Goal: Task Accomplishment & Management: Manage account settings

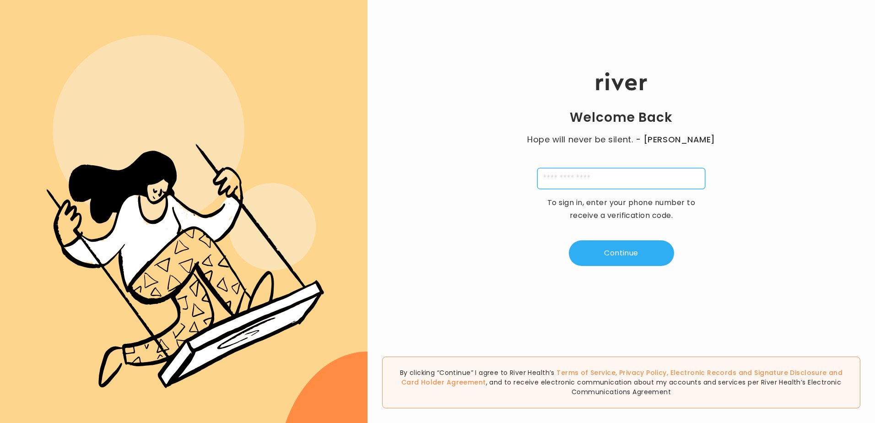
click at [604, 175] on input "tel" at bounding box center [621, 178] width 168 height 21
type input "**********"
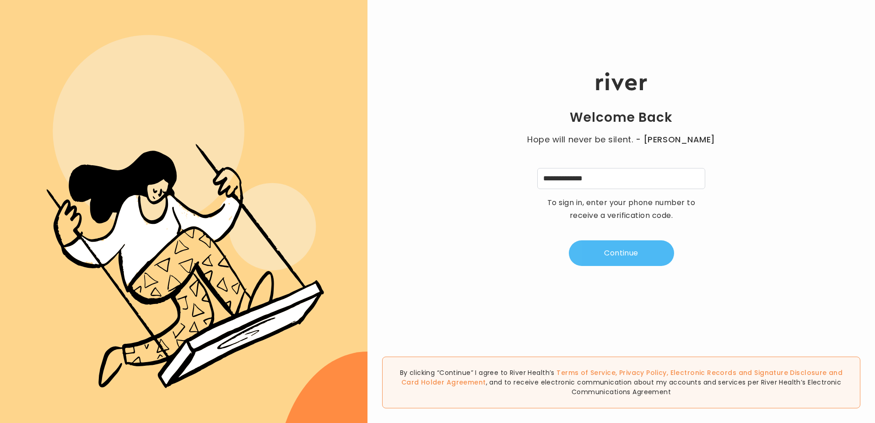
click at [635, 253] on button "Continue" at bounding box center [621, 253] width 105 height 26
click at [572, 179] on input "tel" at bounding box center [575, 178] width 21 height 21
type input "*"
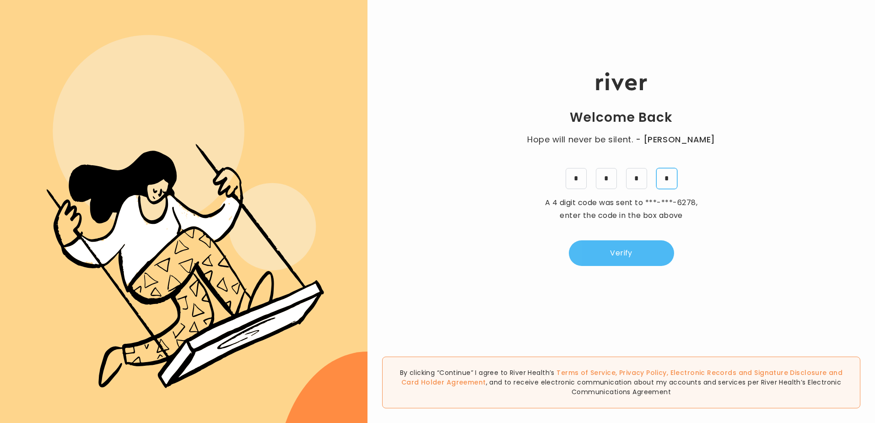
type input "*"
click at [622, 262] on button "Verify" at bounding box center [621, 253] width 105 height 26
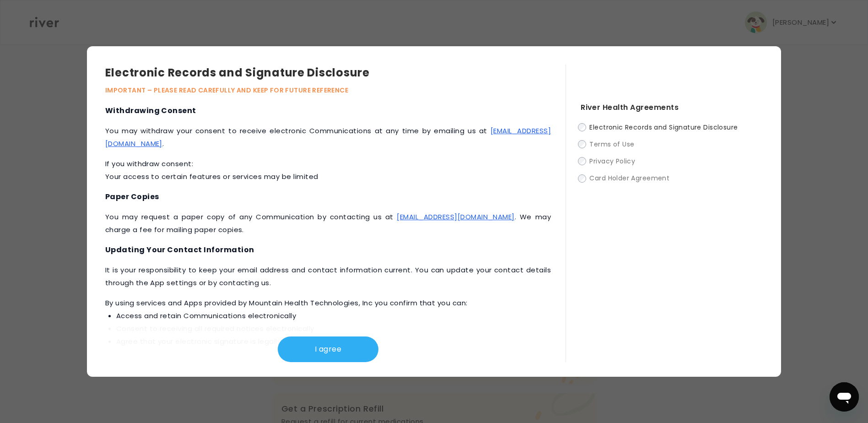
scroll to position [366, 0]
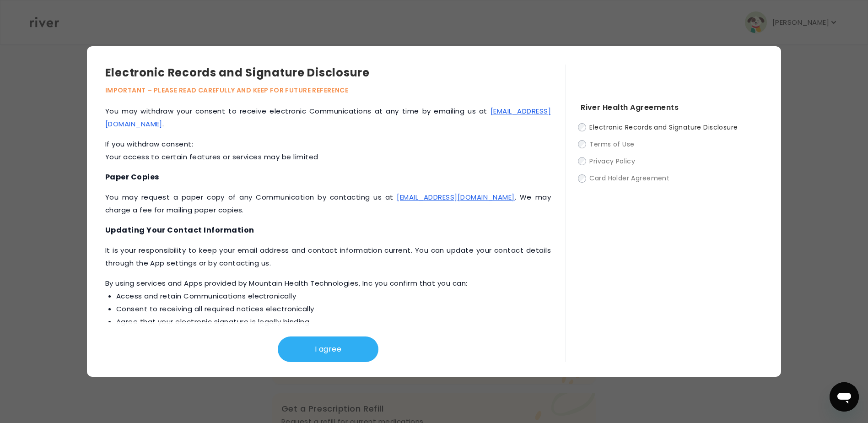
click at [576, 128] on div "River Health Agreements Electronic Records and Signature Disclosure Terms of Us…" at bounding box center [663, 213] width 197 height 297
click at [583, 140] on label "Terms of Use" at bounding box center [672, 143] width 182 height 11
click at [581, 140] on label "Terms of Use" at bounding box center [672, 143] width 182 height 11
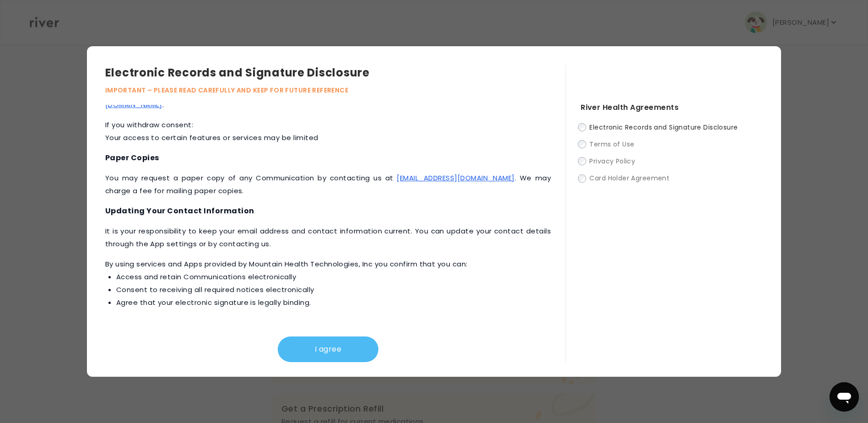
scroll to position [387, 0]
click at [335, 351] on button "I agree" at bounding box center [328, 349] width 101 height 26
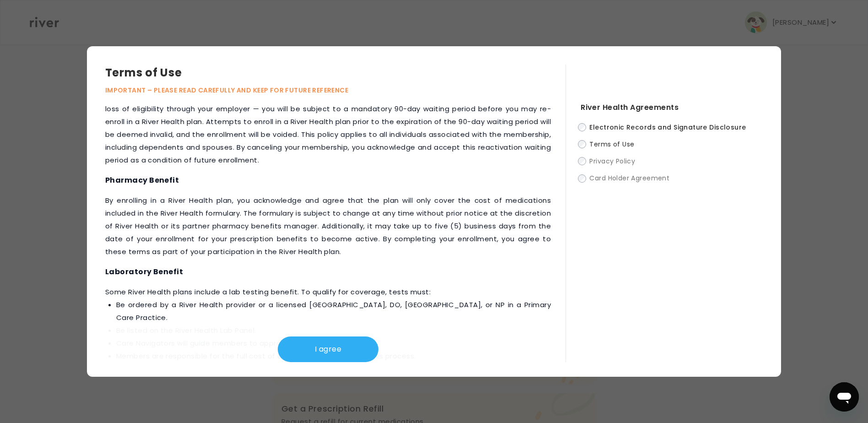
scroll to position [973, 0]
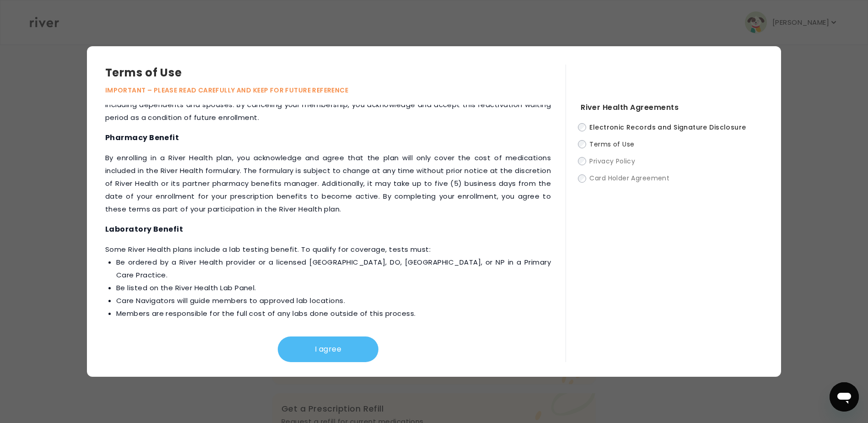
click at [354, 348] on button "I agree" at bounding box center [328, 349] width 101 height 26
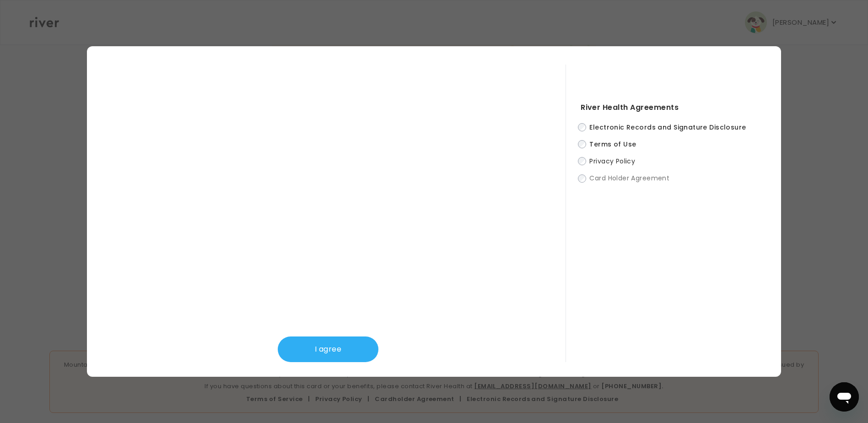
scroll to position [236, 0]
click at [365, 345] on button "I agree" at bounding box center [328, 349] width 101 height 26
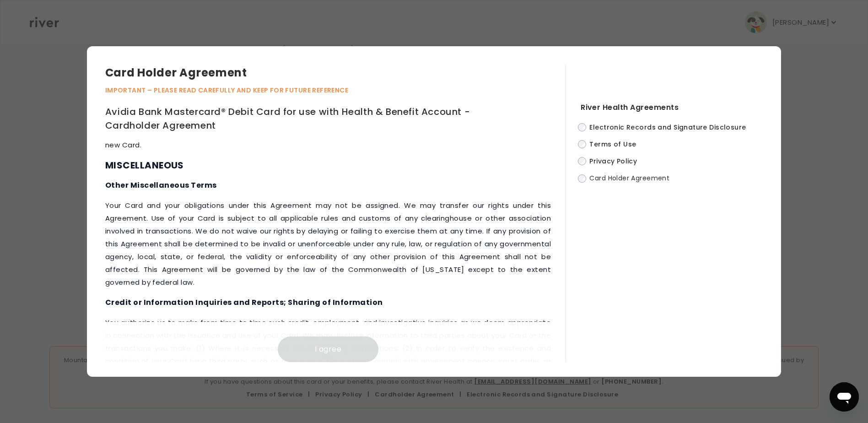
scroll to position [3824, 0]
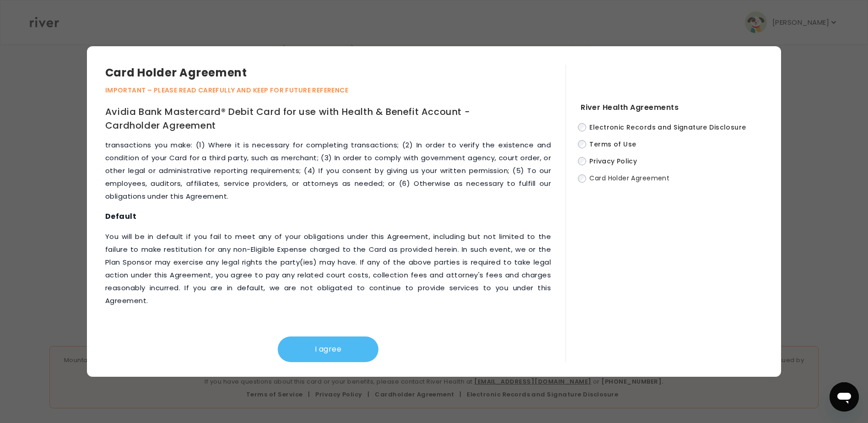
click at [343, 344] on button "I agree" at bounding box center [328, 349] width 101 height 26
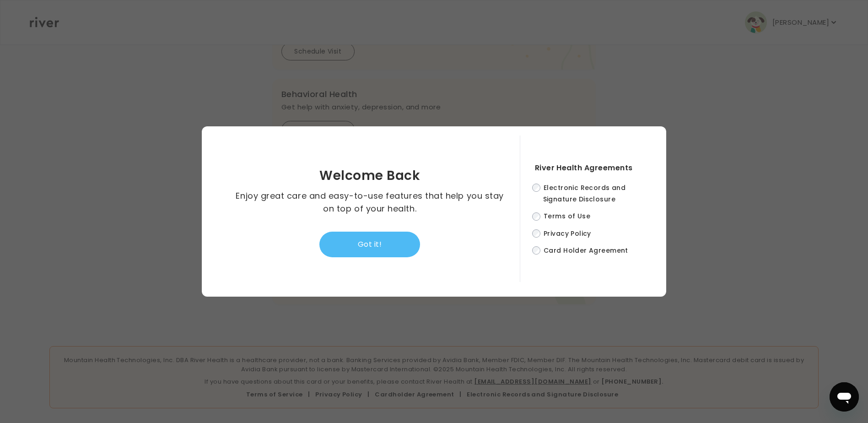
click at [397, 240] on button "Got it!" at bounding box center [369, 244] width 101 height 26
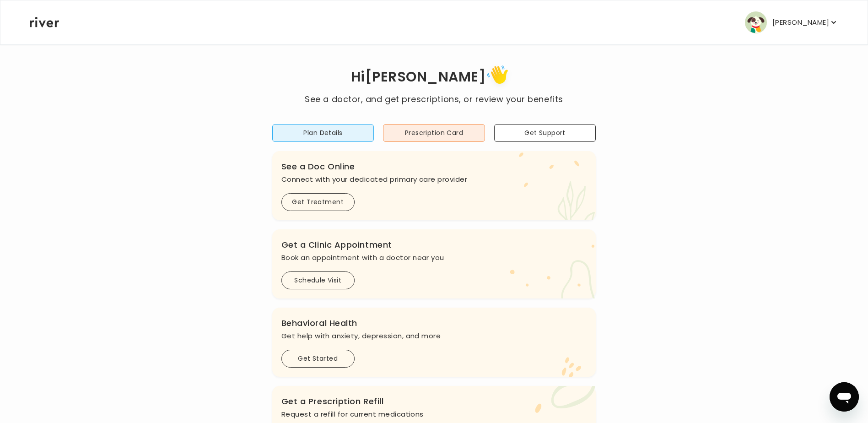
scroll to position [0, 0]
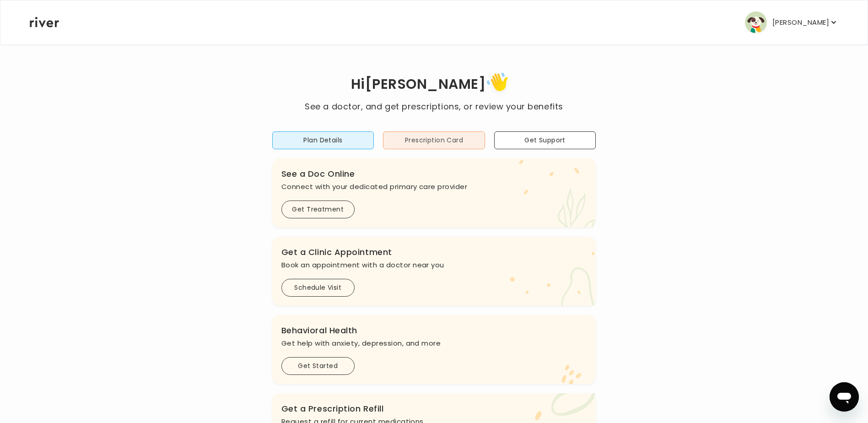
click at [420, 139] on button "Prescription Card" at bounding box center [434, 140] width 102 height 18
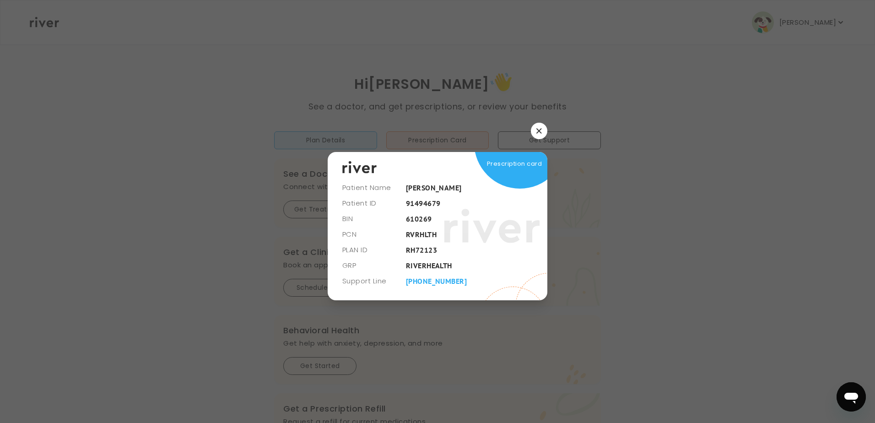
click at [541, 129] on button "button" at bounding box center [539, 131] width 16 height 16
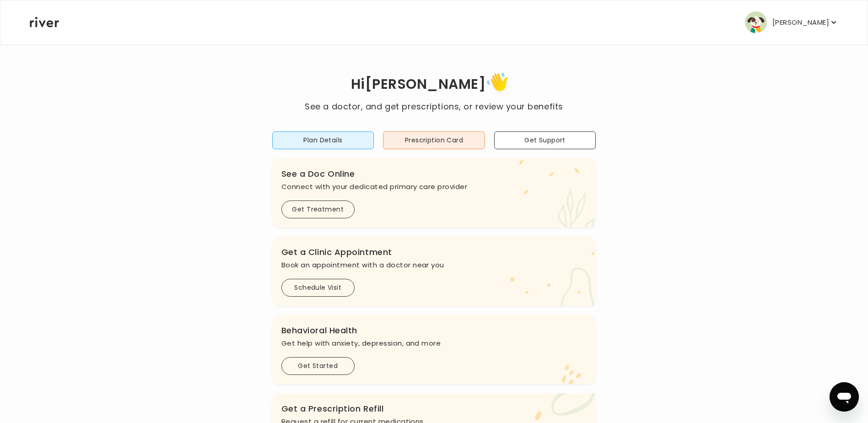
click at [810, 30] on button "[PERSON_NAME]" at bounding box center [791, 22] width 93 height 22
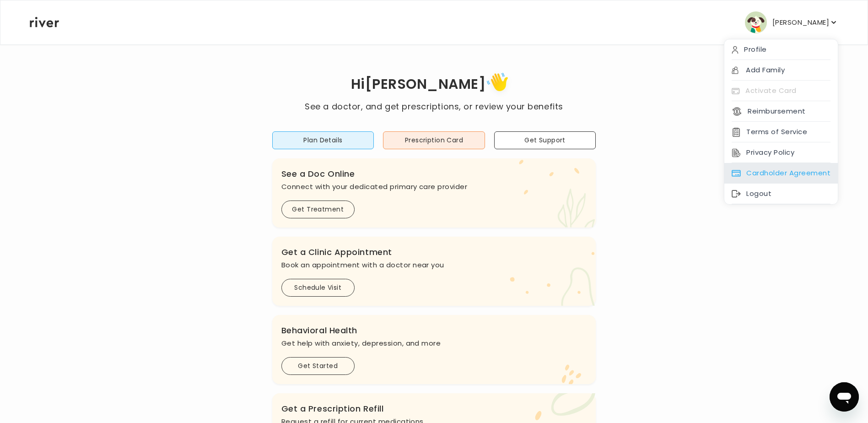
click at [795, 167] on div "Cardholder Agreement" at bounding box center [780, 173] width 113 height 21
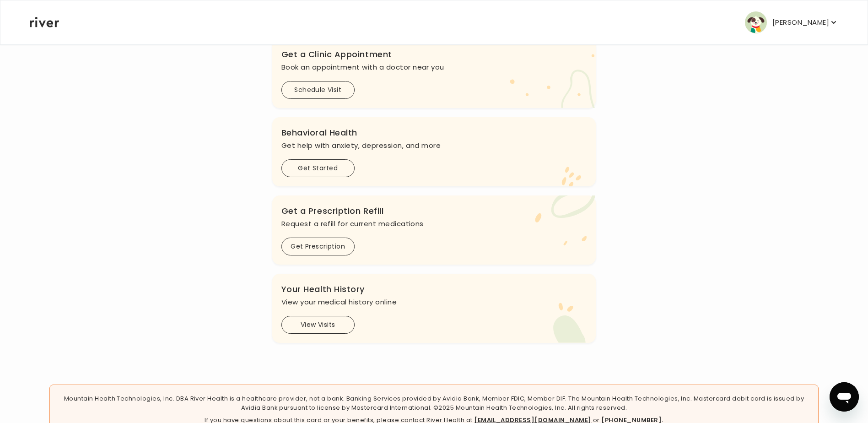
scroll to position [229, 0]
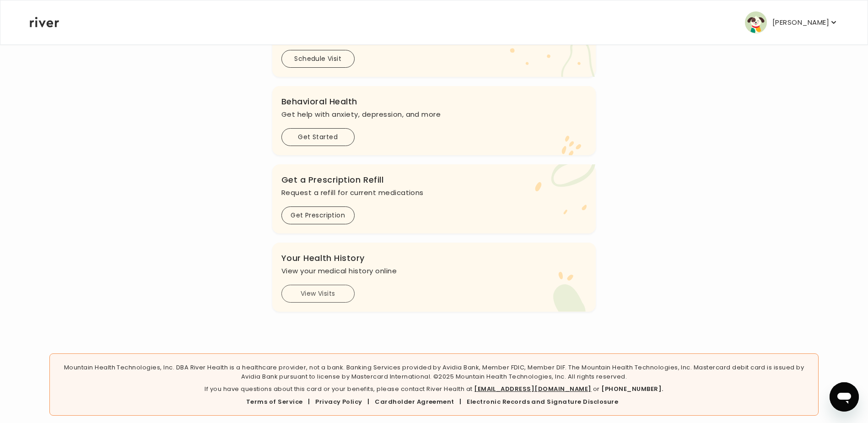
click at [334, 294] on button "View Visits" at bounding box center [317, 294] width 73 height 18
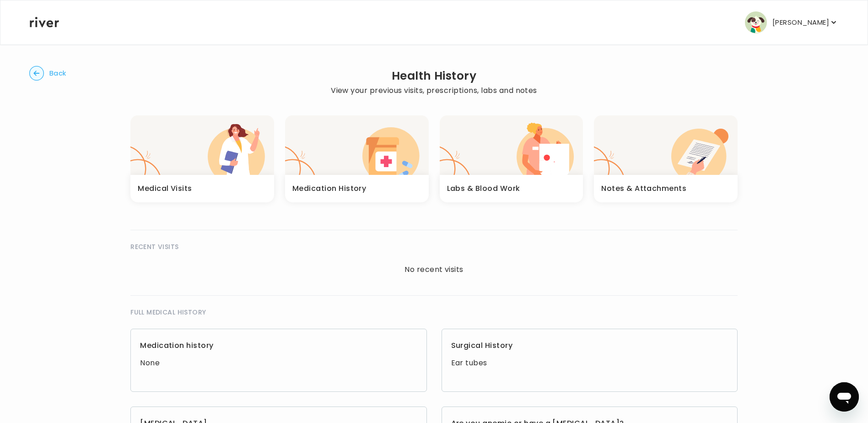
click at [539, 178] on div "Labs & Blood Work" at bounding box center [512, 188] width 144 height 27
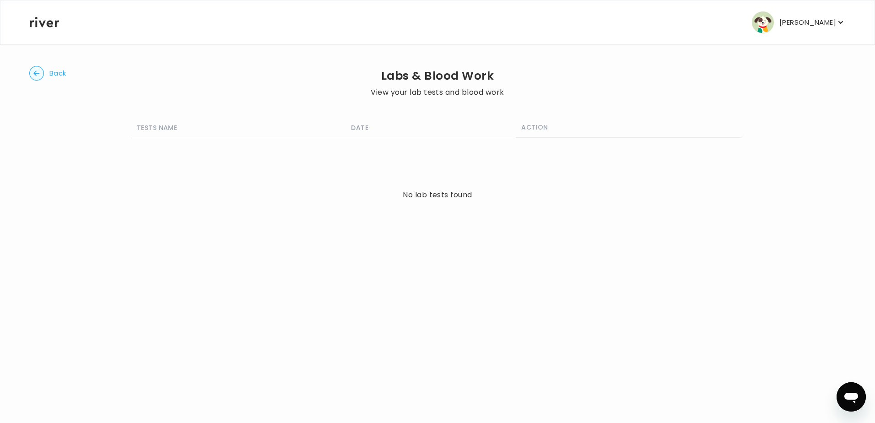
click at [61, 75] on span "Back" at bounding box center [57, 73] width 17 height 13
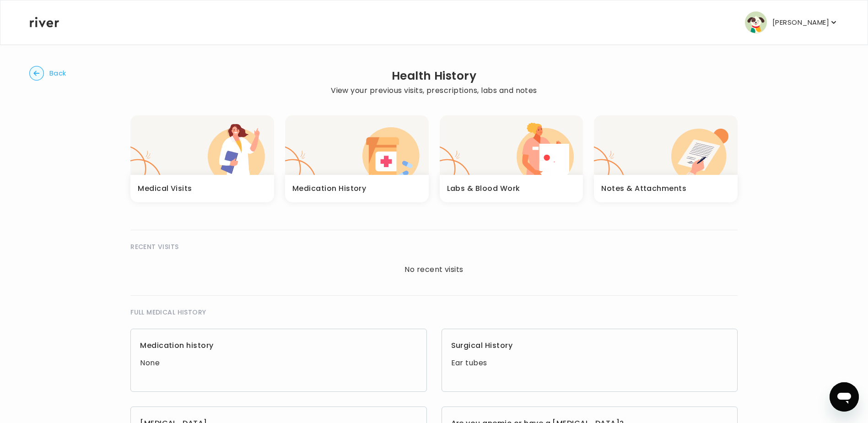
click at [55, 73] on span "Back" at bounding box center [57, 73] width 17 height 13
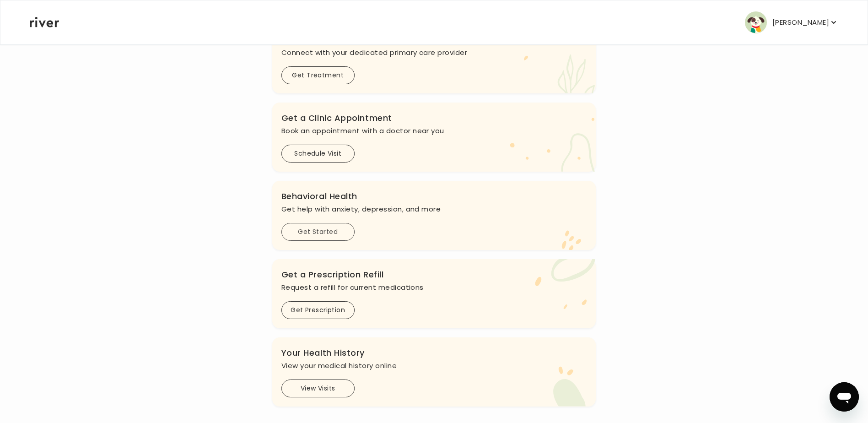
scroll to position [137, 0]
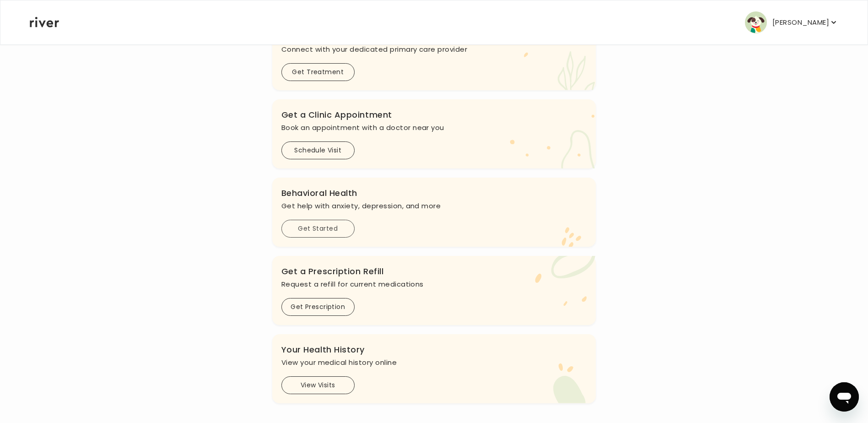
click at [338, 228] on button "Get Started" at bounding box center [317, 229] width 73 height 18
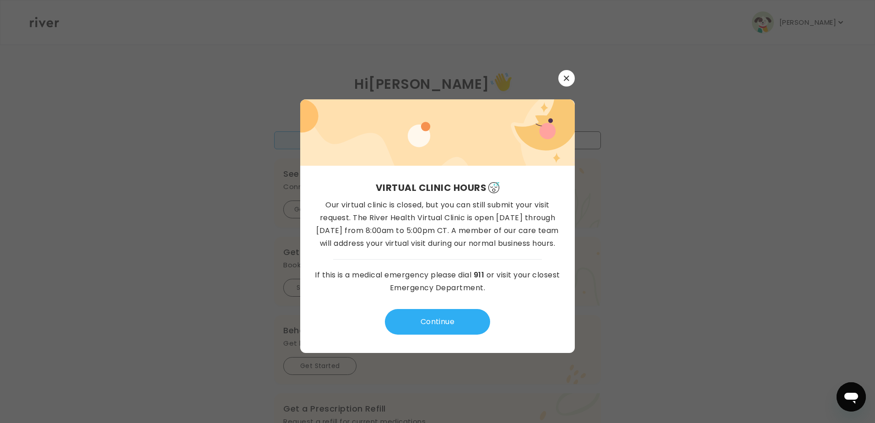
click at [560, 78] on button "button" at bounding box center [566, 78] width 16 height 16
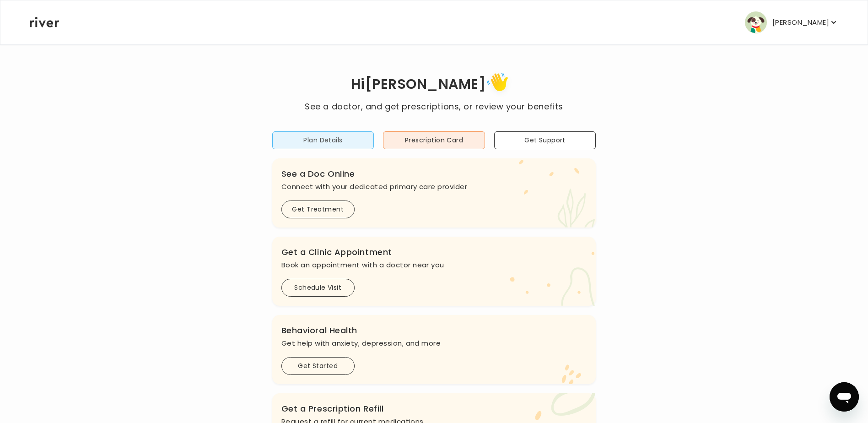
click at [339, 144] on button "Plan Details" at bounding box center [323, 140] width 102 height 18
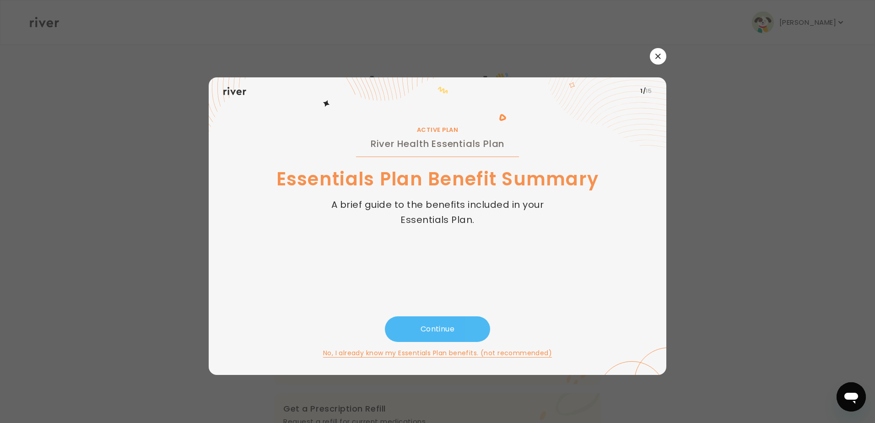
click at [436, 325] on button "Continue" at bounding box center [437, 329] width 105 height 26
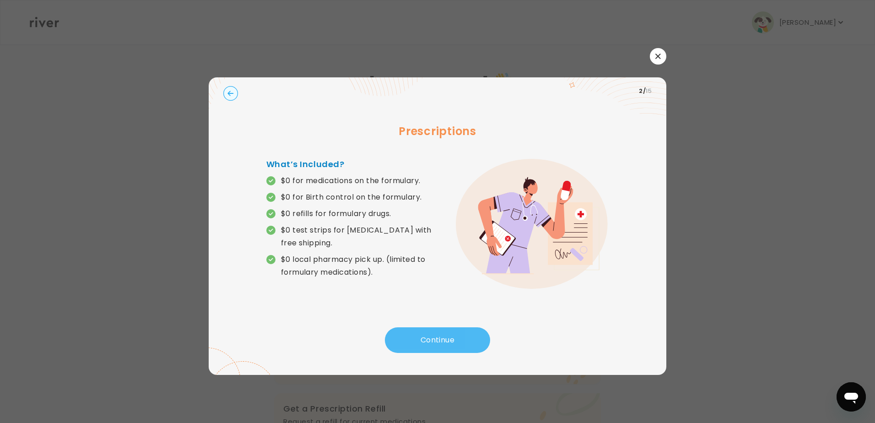
click at [415, 339] on button "Continue" at bounding box center [437, 340] width 105 height 26
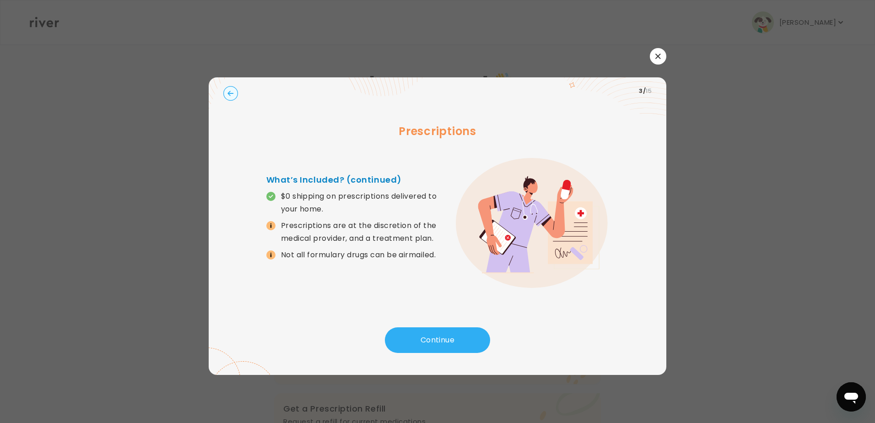
click at [231, 95] on circle "button" at bounding box center [231, 93] width 14 height 14
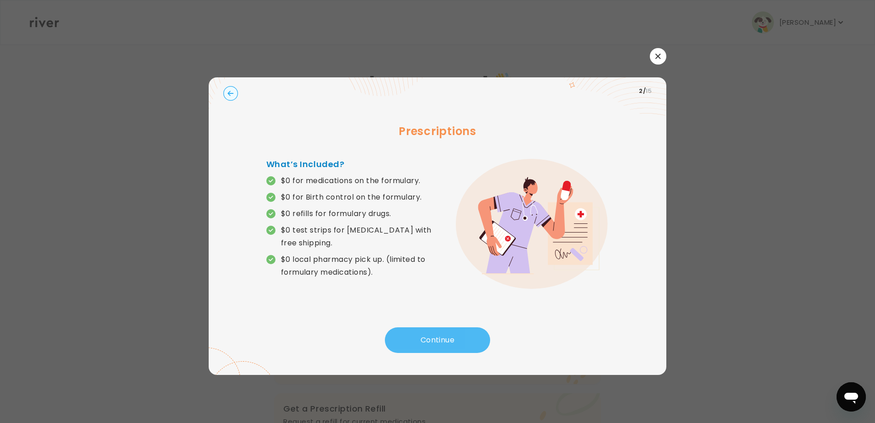
click at [430, 329] on button "Continue" at bounding box center [437, 340] width 105 height 26
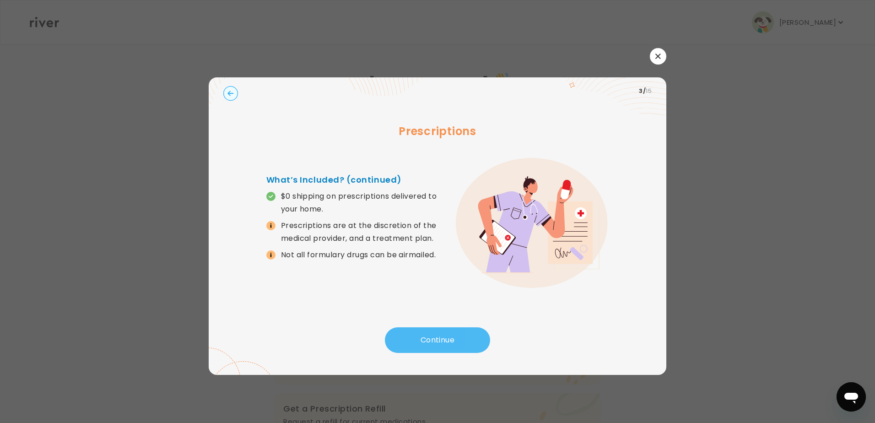
click at [430, 329] on button "Continue" at bounding box center [437, 340] width 105 height 26
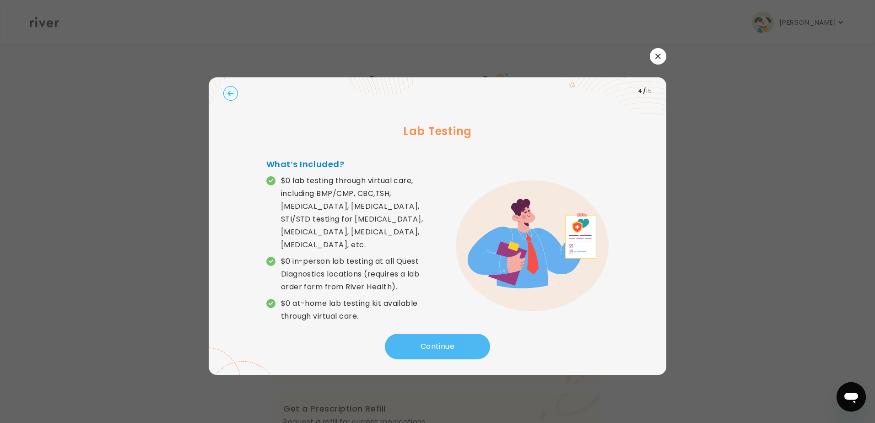
click at [442, 343] on button "Continue" at bounding box center [437, 347] width 105 height 26
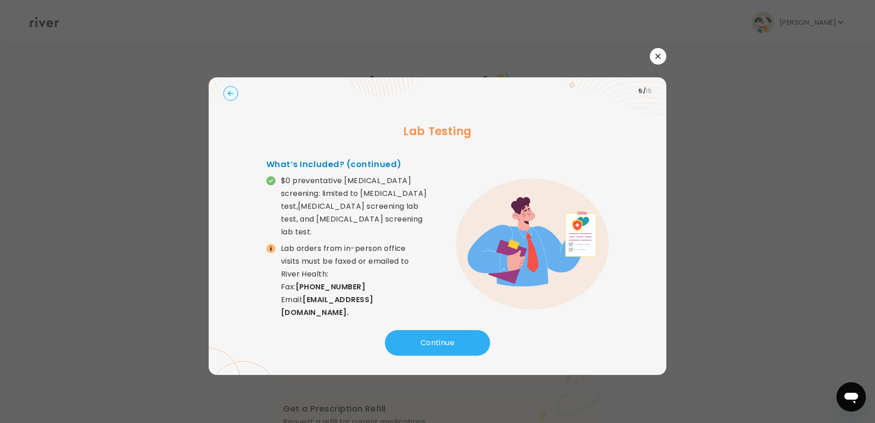
click at [418, 353] on div "Continue" at bounding box center [437, 345] width 428 height 31
click at [418, 349] on button "Continue" at bounding box center [437, 343] width 105 height 26
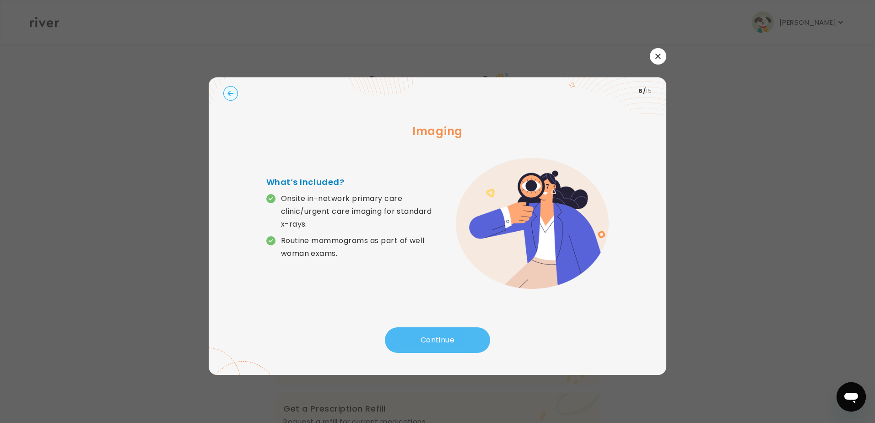
click at [414, 337] on button "Continue" at bounding box center [437, 340] width 105 height 26
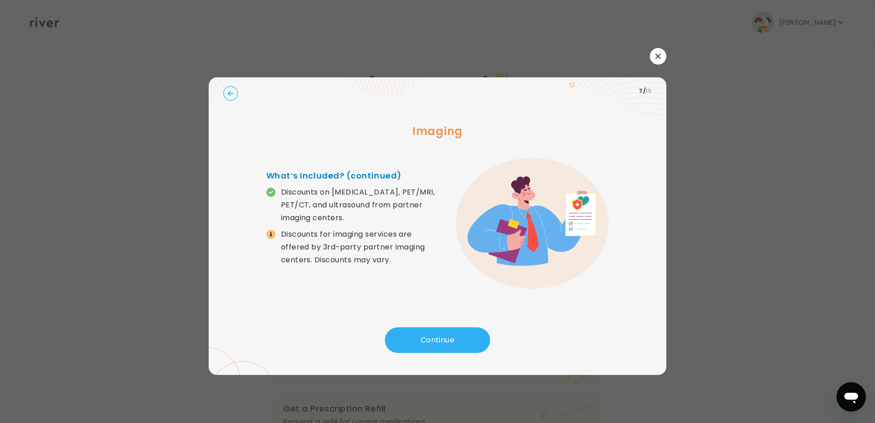
click at [228, 95] on circle "button" at bounding box center [231, 93] width 14 height 14
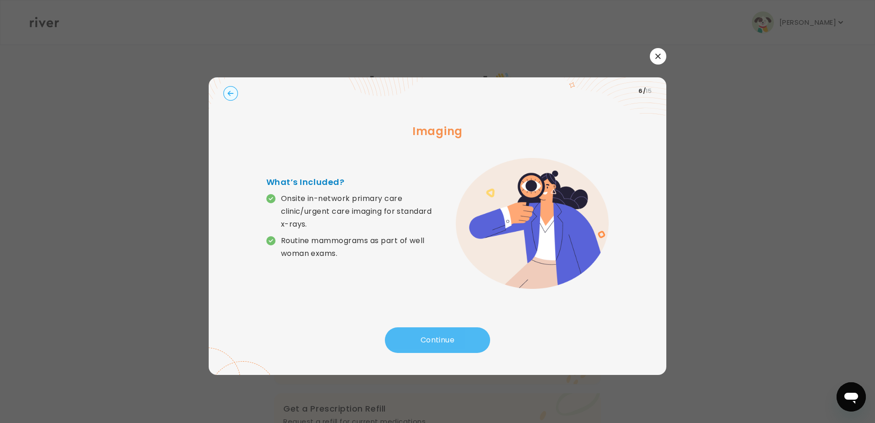
click at [451, 340] on button "Continue" at bounding box center [437, 340] width 105 height 26
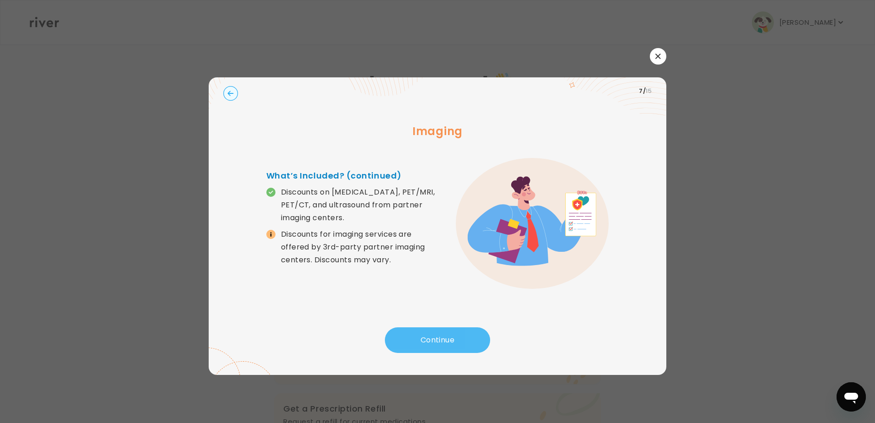
click at [419, 337] on button "Continue" at bounding box center [437, 340] width 105 height 26
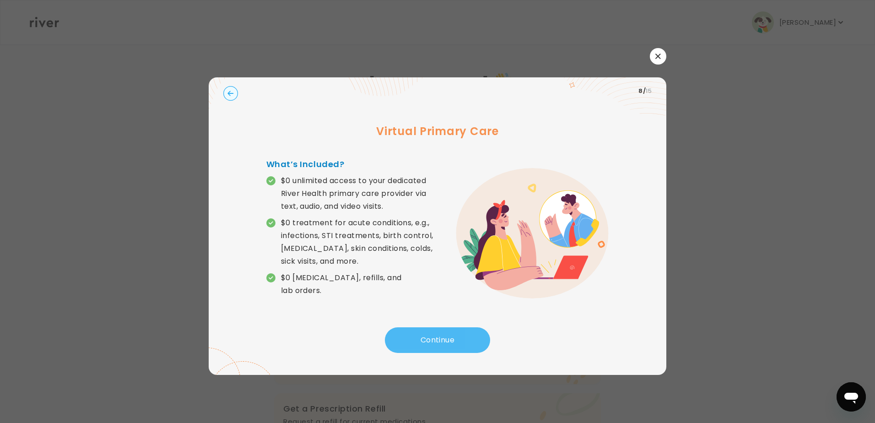
click at [453, 344] on button "Continue" at bounding box center [437, 340] width 105 height 26
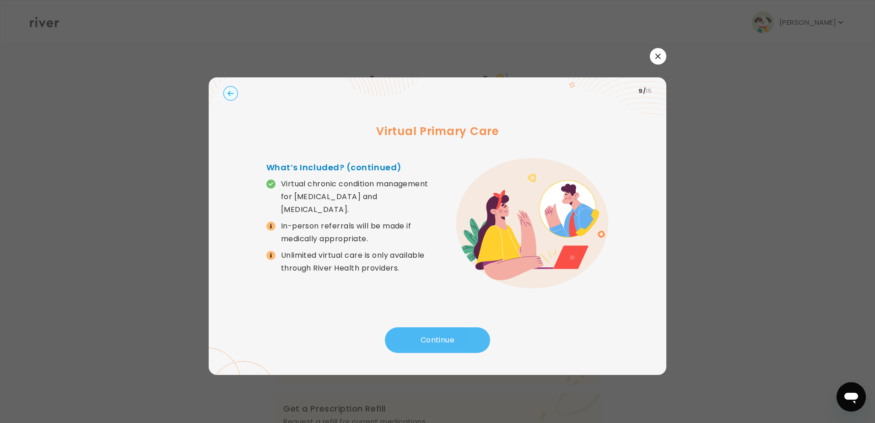
click at [453, 343] on button "Continue" at bounding box center [437, 340] width 105 height 26
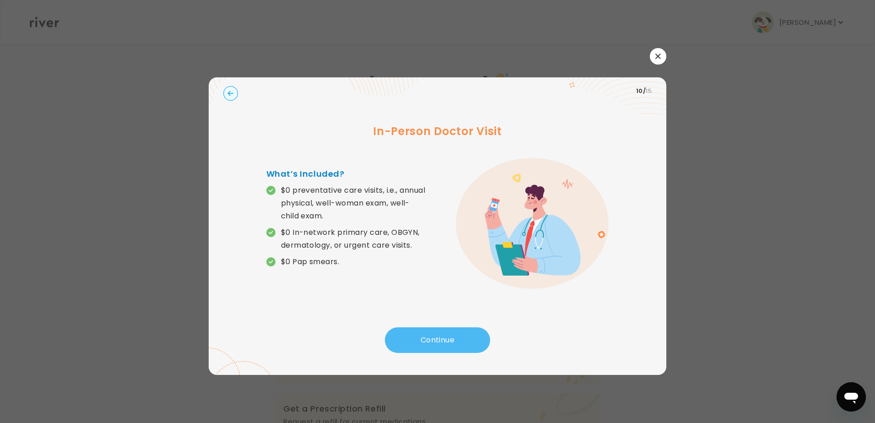
click at [427, 337] on button "Continue" at bounding box center [437, 340] width 105 height 26
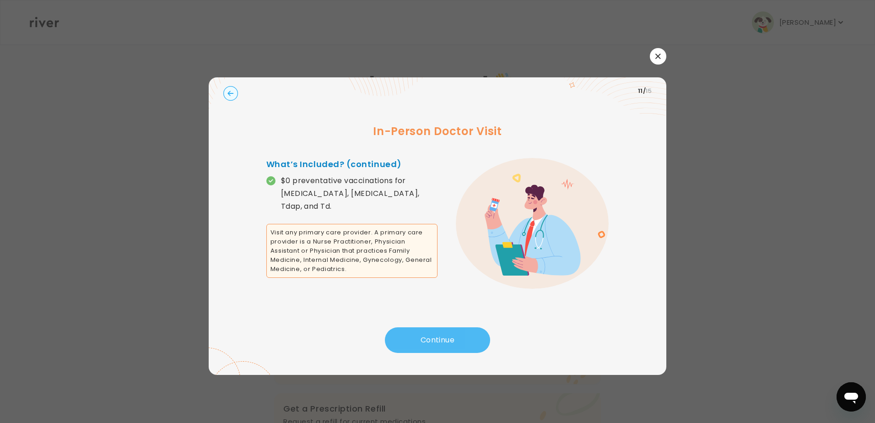
click at [436, 333] on button "Continue" at bounding box center [437, 340] width 105 height 26
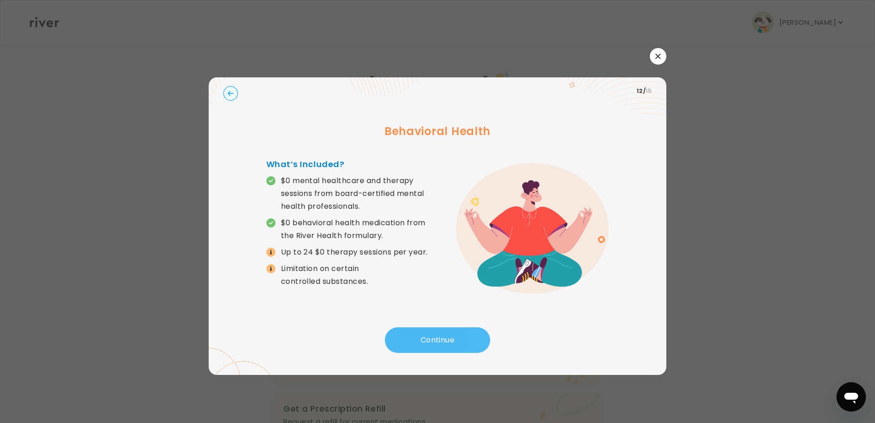
click at [409, 341] on button "Continue" at bounding box center [437, 340] width 105 height 26
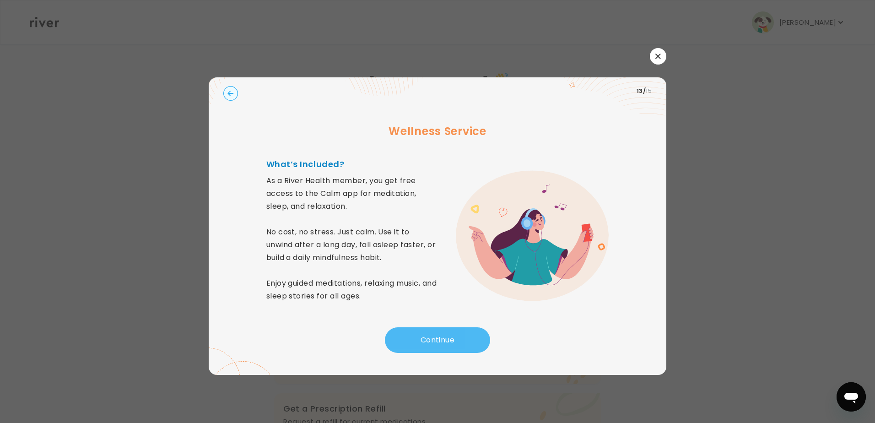
click at [414, 331] on button "Continue" at bounding box center [437, 340] width 105 height 26
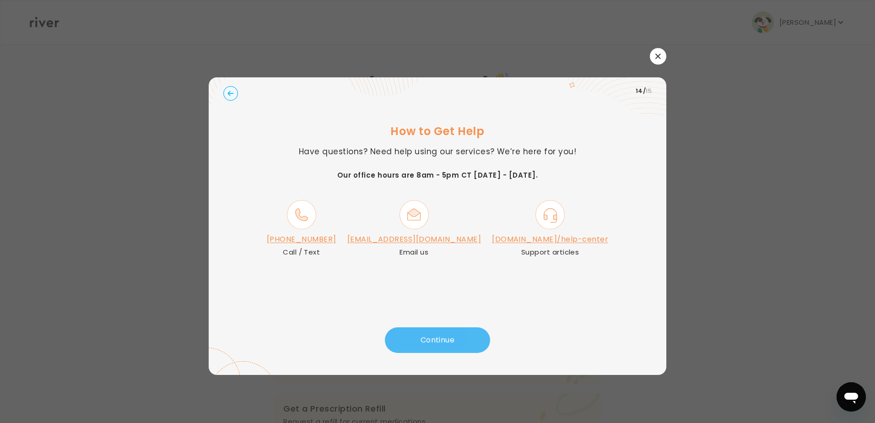
click at [415, 331] on button "Continue" at bounding box center [437, 340] width 105 height 26
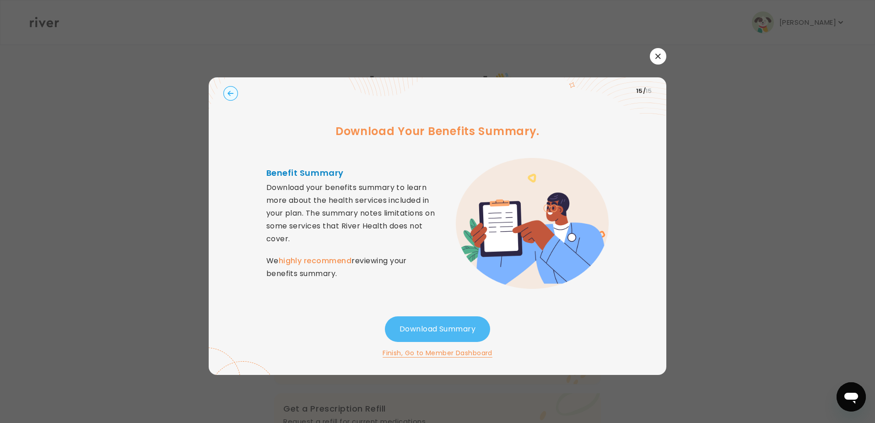
click at [463, 327] on button "Download Summary" at bounding box center [437, 329] width 105 height 26
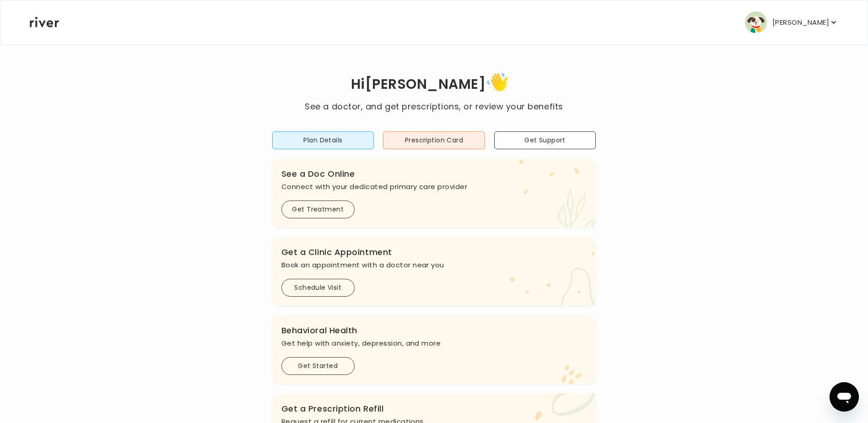
click at [809, 19] on p "[PERSON_NAME]" at bounding box center [800, 22] width 57 height 13
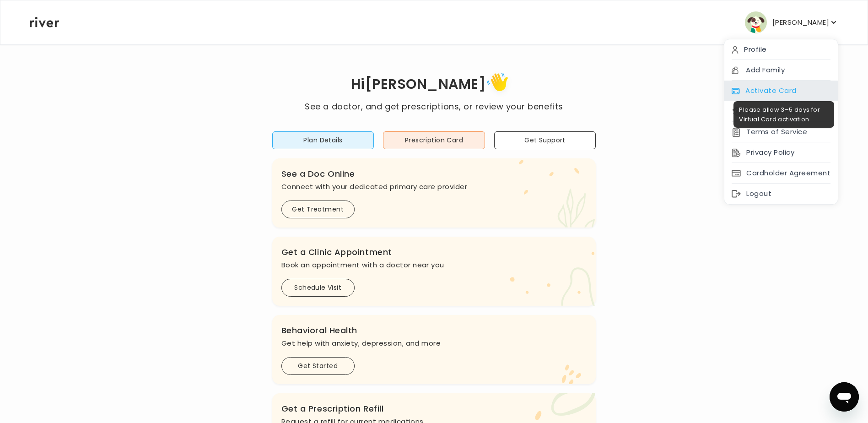
click at [795, 90] on div "Activate Card" at bounding box center [780, 91] width 113 height 21
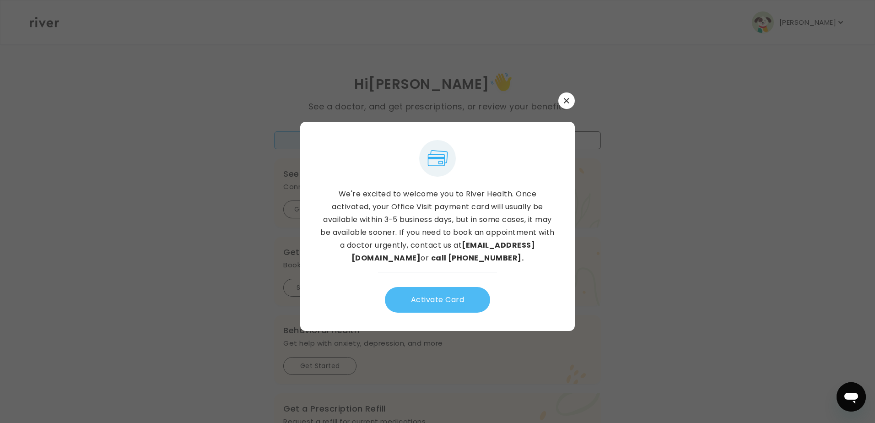
click at [455, 296] on button "Activate Card" at bounding box center [437, 300] width 105 height 26
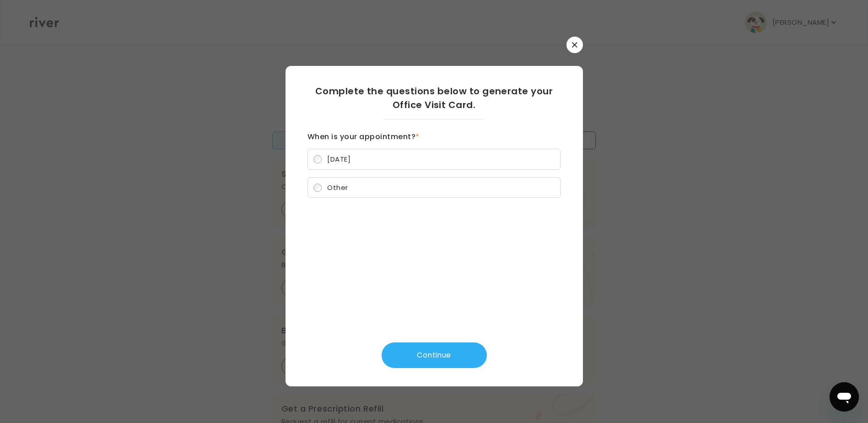
click at [576, 44] on icon "button" at bounding box center [574, 44] width 5 height 5
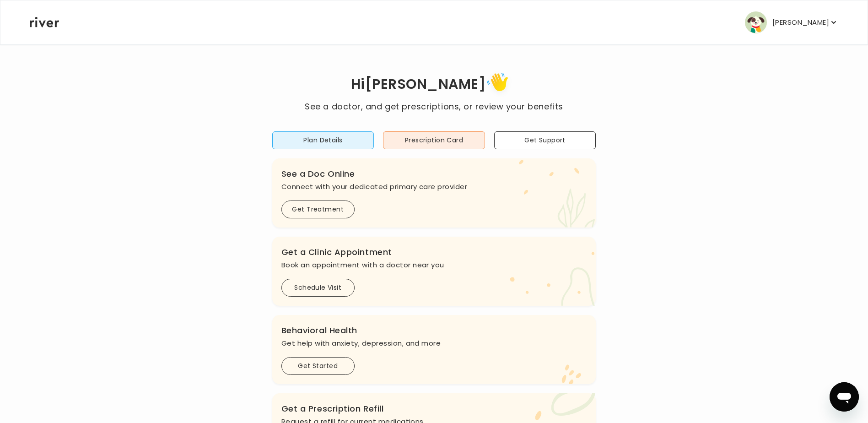
click at [794, 22] on p "[PERSON_NAME]" at bounding box center [800, 22] width 57 height 13
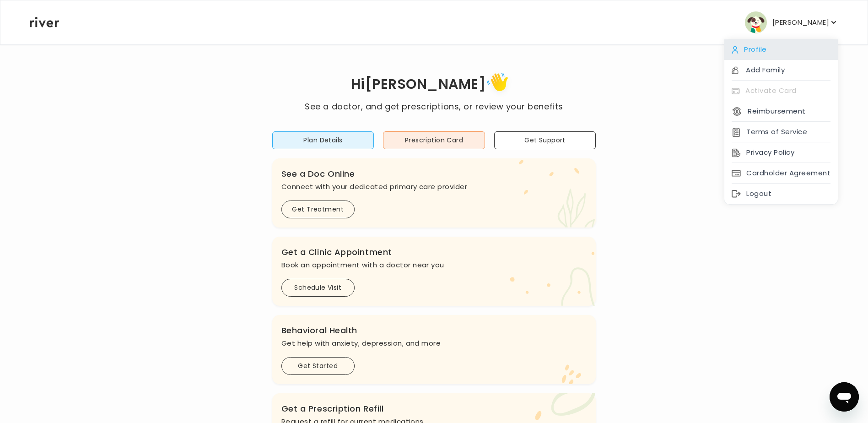
click at [780, 43] on div "Profile" at bounding box center [780, 49] width 113 height 21
